Goal: Navigation & Orientation: Find specific page/section

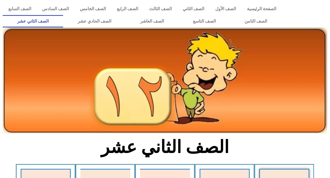
scroll to position [30, 0]
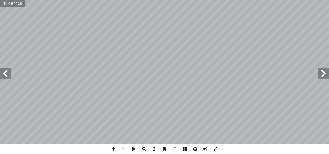
click at [6, 73] on span at bounding box center [5, 73] width 11 height 11
click at [8, 76] on span at bounding box center [5, 73] width 11 height 11
click at [8, 72] on span at bounding box center [5, 73] width 11 height 11
click at [325, 77] on span at bounding box center [324, 73] width 11 height 11
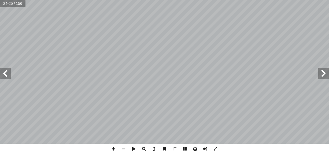
click at [325, 77] on span at bounding box center [324, 73] width 11 height 11
click at [323, 74] on span at bounding box center [324, 73] width 11 height 11
click at [7, 72] on span at bounding box center [5, 73] width 11 height 11
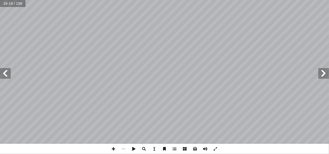
click at [325, 75] on span at bounding box center [324, 73] width 11 height 11
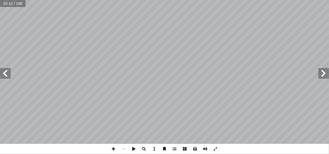
click at [325, 75] on span at bounding box center [324, 73] width 11 height 11
click at [8, 71] on span at bounding box center [5, 73] width 11 height 11
click at [7, 75] on span at bounding box center [5, 73] width 11 height 11
click at [325, 73] on span at bounding box center [324, 73] width 11 height 11
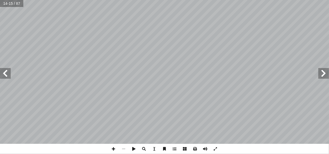
click at [325, 73] on span at bounding box center [324, 73] width 11 height 11
